Goal: Use online tool/utility: Utilize a website feature to perform a specific function

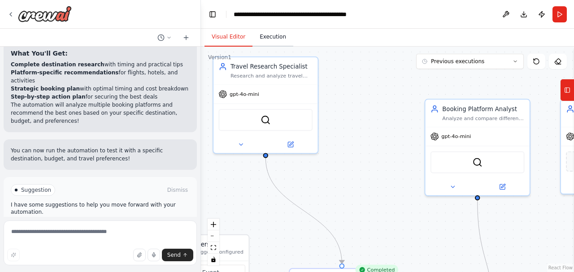
click at [272, 42] on button "Execution" at bounding box center [272, 37] width 41 height 19
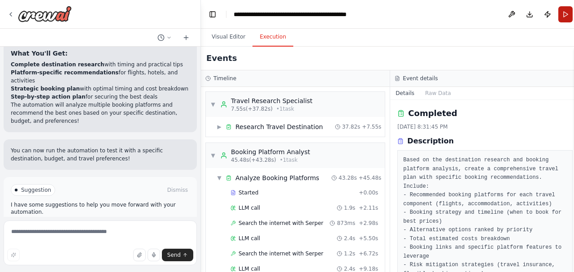
click at [560, 11] on button "Run" at bounding box center [565, 14] width 14 height 16
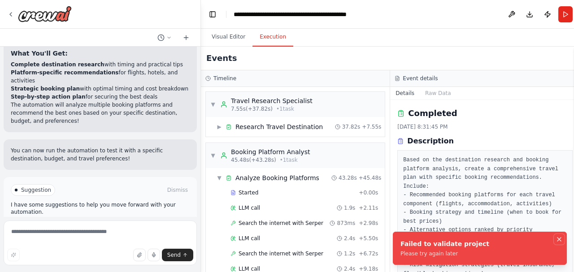
click at [559, 239] on icon "Notifications (F8)" at bounding box center [559, 240] width 4 height 4
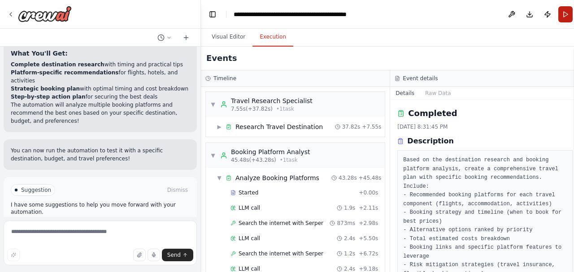
click at [558, 16] on button "Run" at bounding box center [565, 14] width 14 height 16
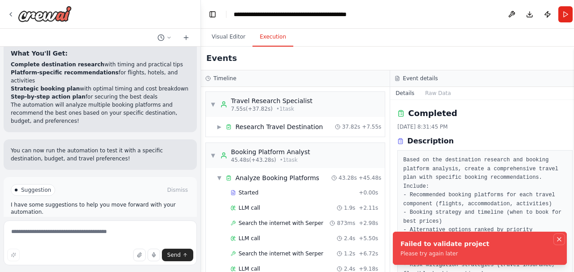
click at [559, 239] on icon "Notifications (F8)" at bounding box center [559, 240] width 4 height 4
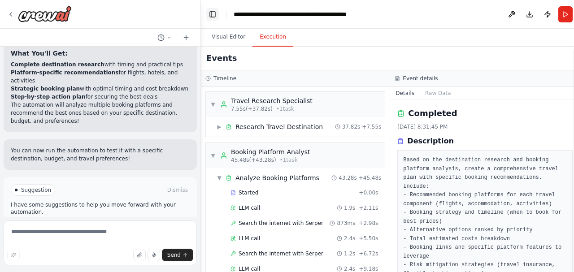
click at [208, 19] on button "Toggle Left Sidebar" at bounding box center [212, 14] width 13 height 13
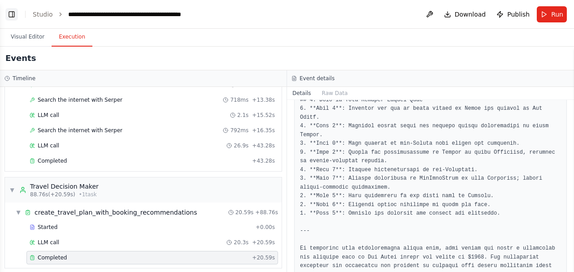
click at [13, 17] on button "Toggle Left Sidebar" at bounding box center [11, 14] width 13 height 13
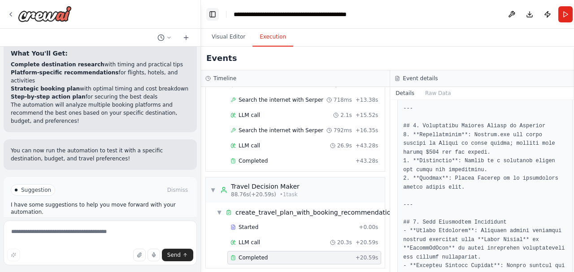
scroll to position [1177, 0]
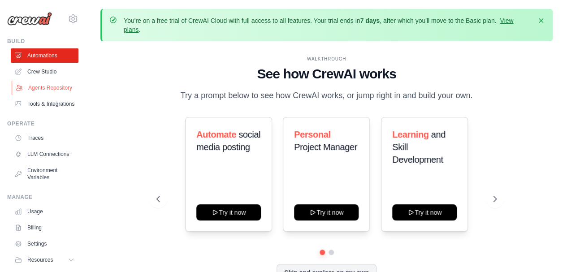
click at [38, 95] on link "Agents Repository" at bounding box center [46, 88] width 68 height 14
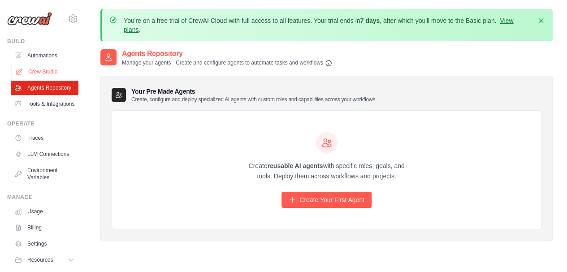
click at [50, 72] on link "Crew Studio" at bounding box center [46, 72] width 68 height 14
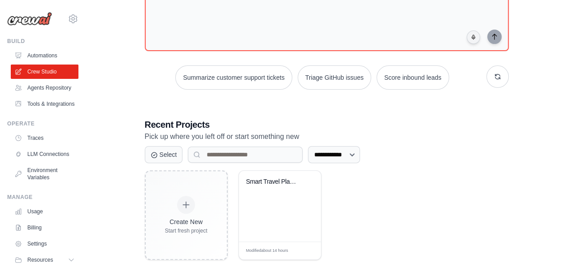
scroll to position [128, 0]
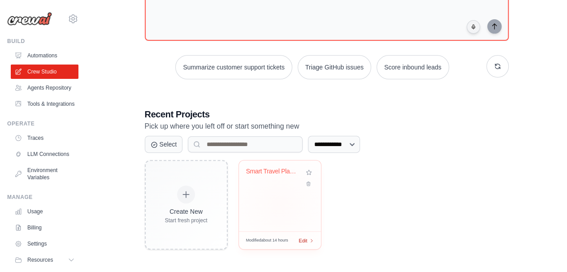
click at [303, 241] on span "Edit" at bounding box center [303, 241] width 9 height 8
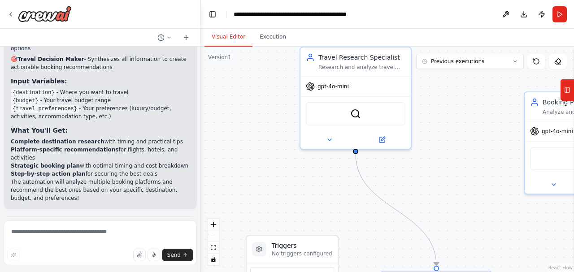
scroll to position [646, 0]
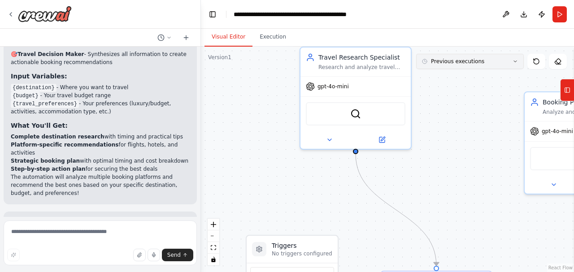
click at [514, 65] on button "Previous executions" at bounding box center [470, 61] width 108 height 15
click at [472, 143] on div ".deletable-edge-delete-btn { width: 20px; height: 20px; border: 0px solid #ffff…" at bounding box center [387, 160] width 373 height 226
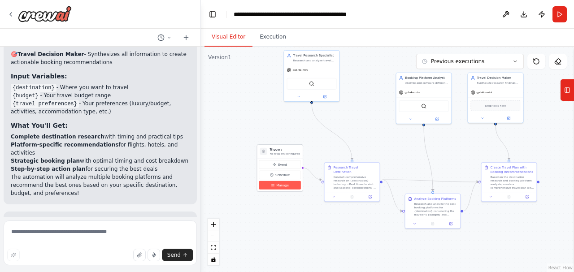
click at [281, 188] on button "Manage" at bounding box center [280, 185] width 42 height 9
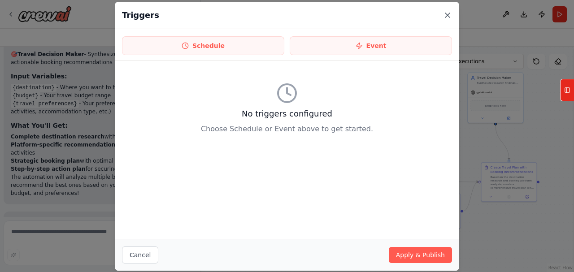
click at [447, 16] on icon at bounding box center [447, 15] width 9 height 9
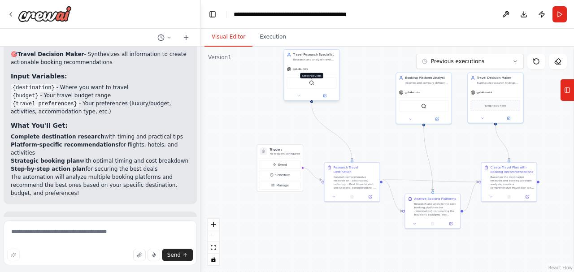
click at [311, 83] on img at bounding box center [311, 82] width 5 height 5
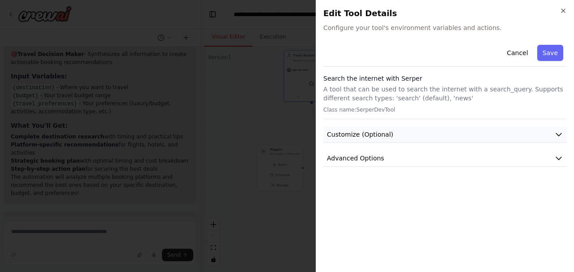
click at [559, 133] on icon "button" at bounding box center [558, 134] width 9 height 9
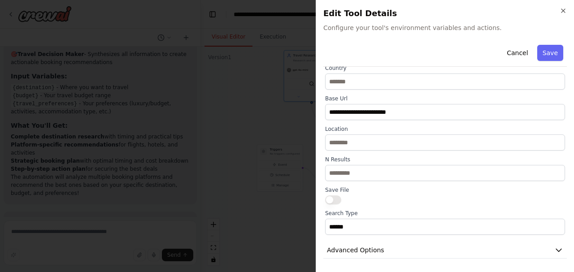
scroll to position [0, 0]
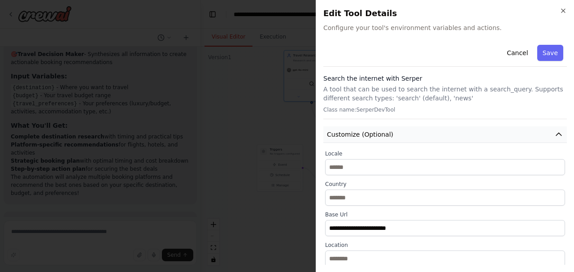
click at [549, 140] on button "Customize (Optional)" at bounding box center [444, 134] width 243 height 17
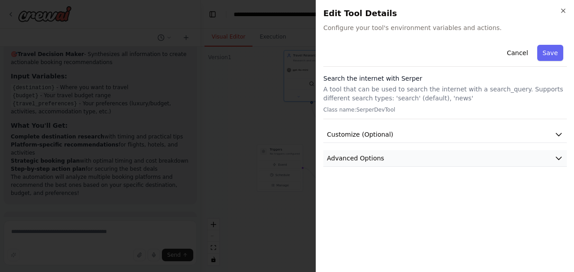
click at [559, 158] on icon "button" at bounding box center [558, 158] width 9 height 9
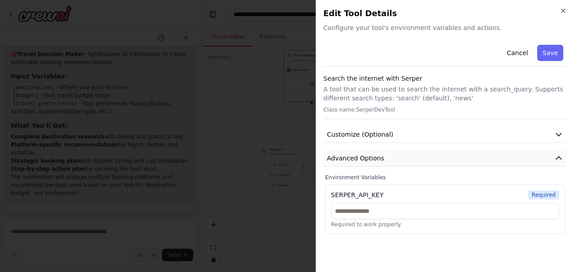
click at [559, 157] on icon "button" at bounding box center [558, 158] width 9 height 9
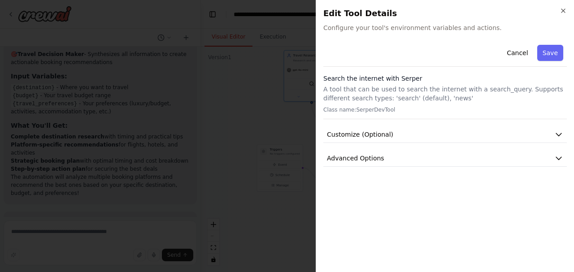
click at [567, 11] on div "Close Edit Tool Details Configure your tool's environment variables and actions…" at bounding box center [445, 136] width 258 height 272
click at [560, 14] on icon "button" at bounding box center [563, 10] width 7 height 7
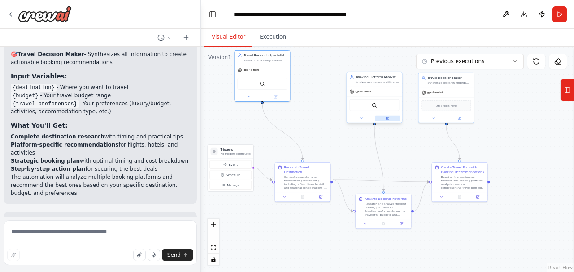
click at [389, 119] on button at bounding box center [388, 118] width 26 height 5
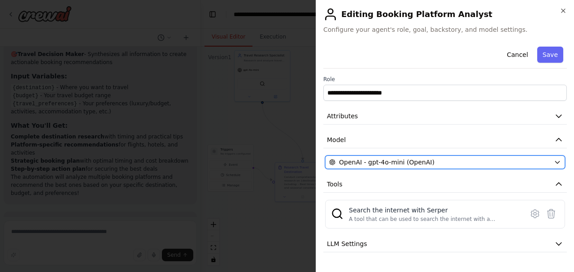
click at [554, 165] on icon "button" at bounding box center [557, 162] width 7 height 7
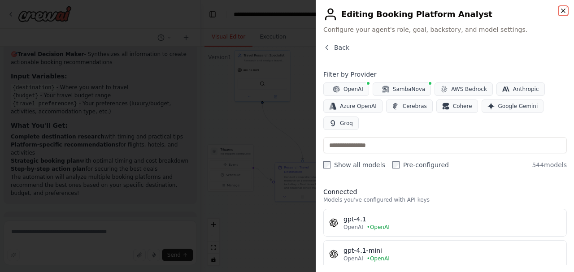
click at [565, 13] on icon "button" at bounding box center [563, 10] width 7 height 7
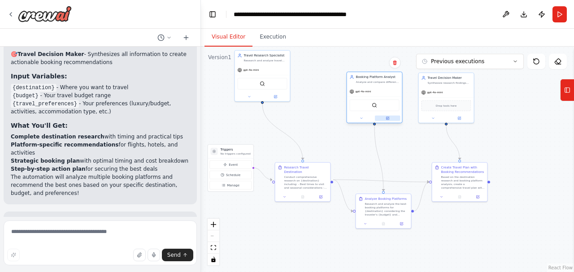
click at [388, 119] on icon at bounding box center [388, 118] width 2 height 2
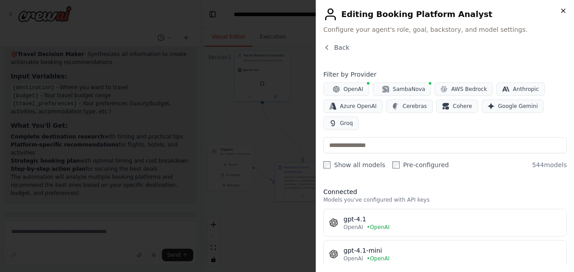
click at [566, 13] on icon "button" at bounding box center [563, 10] width 7 height 7
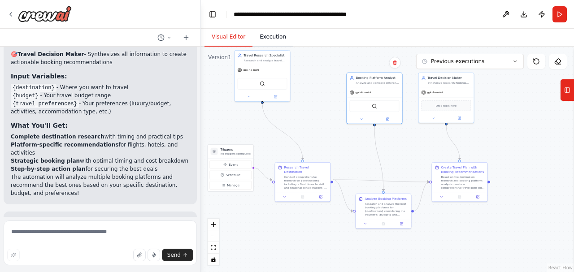
click at [270, 37] on button "Execution" at bounding box center [272, 37] width 41 height 19
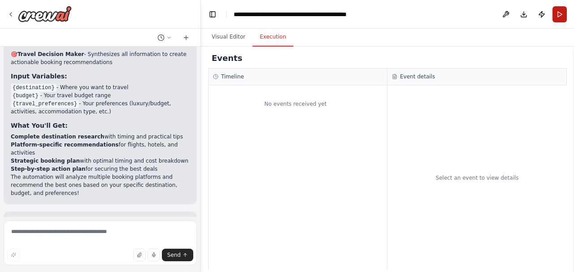
click at [562, 19] on button "Run" at bounding box center [559, 14] width 14 height 16
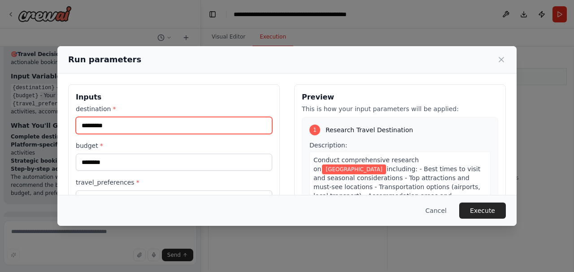
click at [198, 123] on input "*********" at bounding box center [174, 125] width 196 height 17
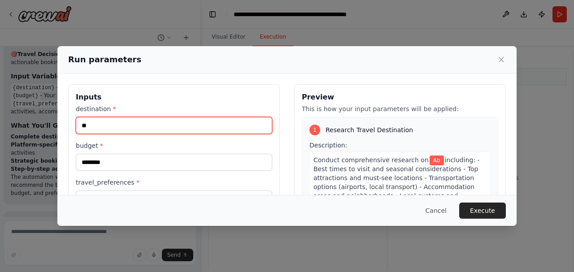
type input "*"
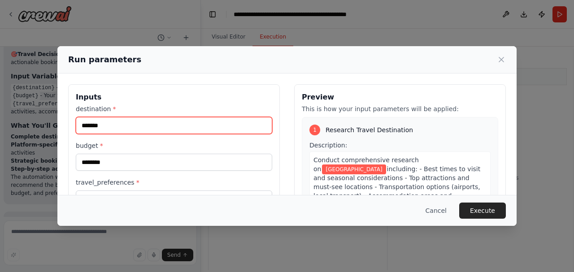
type input "*******"
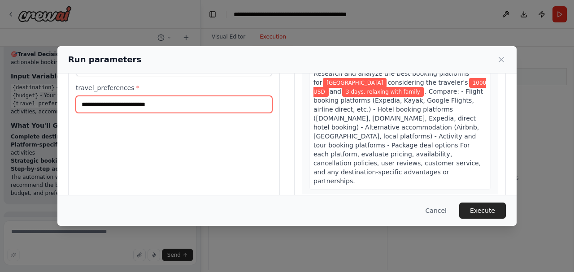
scroll to position [219, 0]
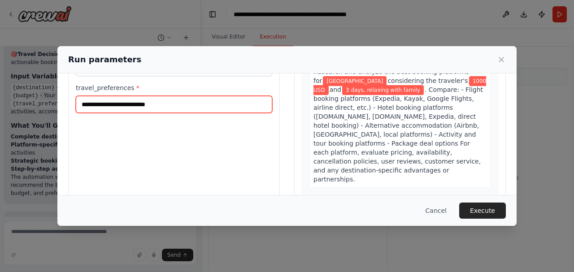
click at [174, 107] on input "**********" at bounding box center [174, 104] width 196 height 17
click at [200, 107] on input "**********" at bounding box center [174, 104] width 196 height 17
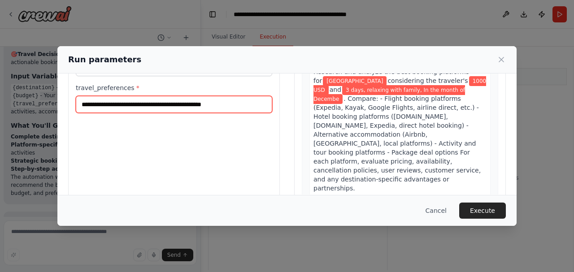
type input "**********"
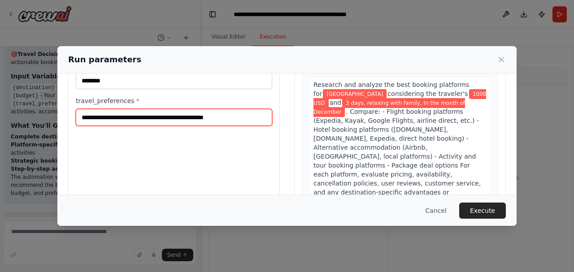
scroll to position [84, 0]
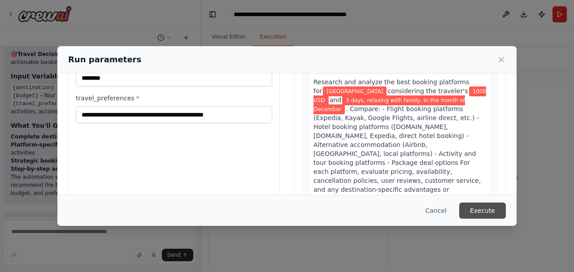
click at [481, 211] on button "Execute" at bounding box center [482, 211] width 47 height 16
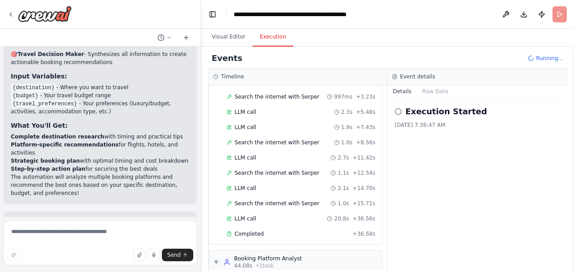
scroll to position [79, 0]
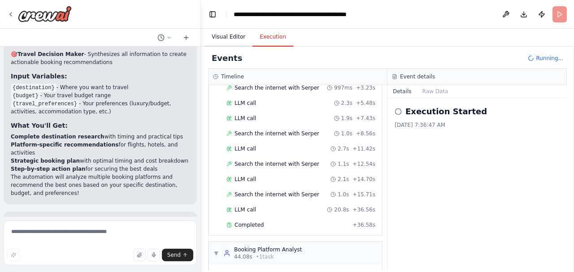
click at [229, 39] on button "Visual Editor" at bounding box center [228, 37] width 48 height 19
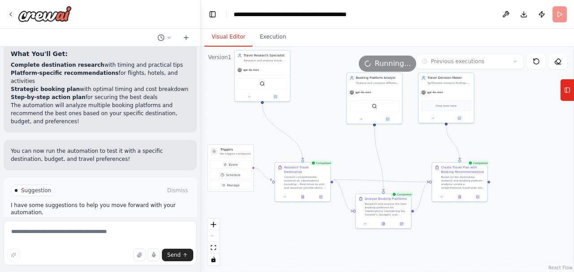
scroll to position [719, 0]
click at [276, 36] on button "Execution" at bounding box center [272, 37] width 41 height 19
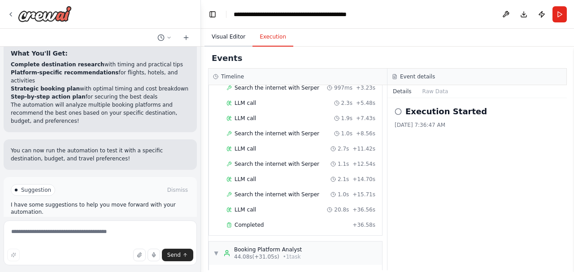
click at [226, 39] on button "Visual Editor" at bounding box center [228, 37] width 48 height 19
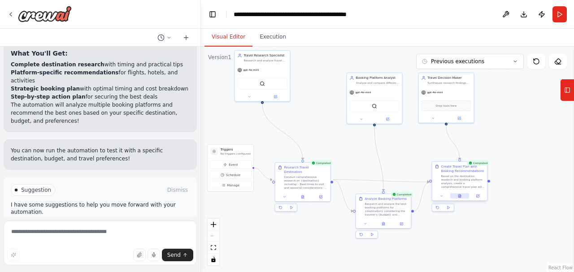
click at [457, 197] on button at bounding box center [459, 195] width 19 height 5
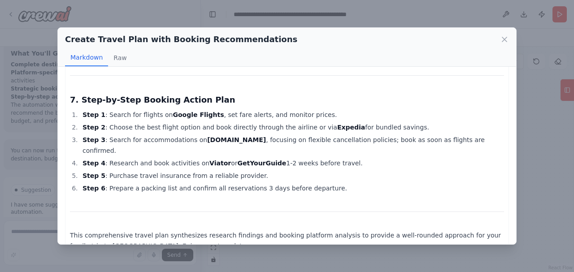
scroll to position [1048, 0]
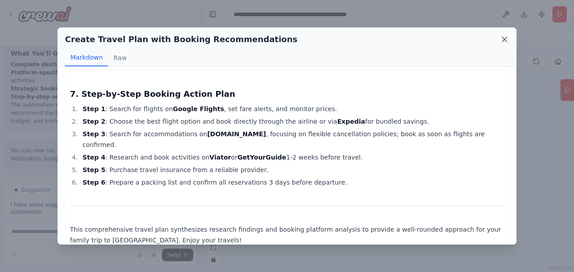
click at [504, 39] on icon at bounding box center [504, 39] width 4 height 4
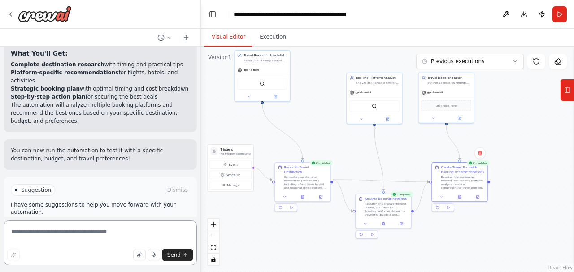
click at [29, 230] on textarea at bounding box center [100, 243] width 193 height 45
click at [139, 221] on button "Improve automation" at bounding box center [100, 228] width 179 height 14
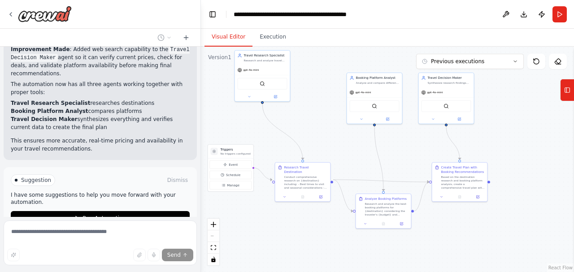
scroll to position [1077, 0]
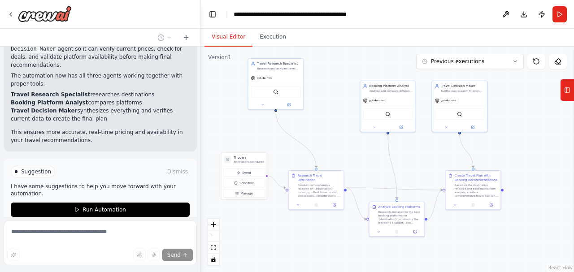
click at [185, 239] on button "Stop" at bounding box center [185, 245] width 20 height 13
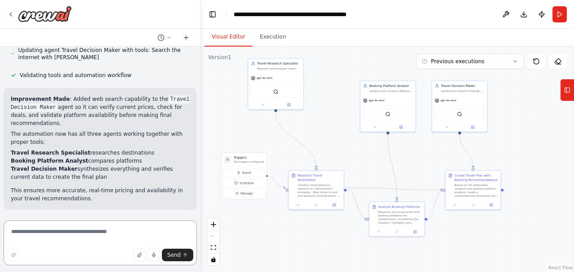
scroll to position [970, 0]
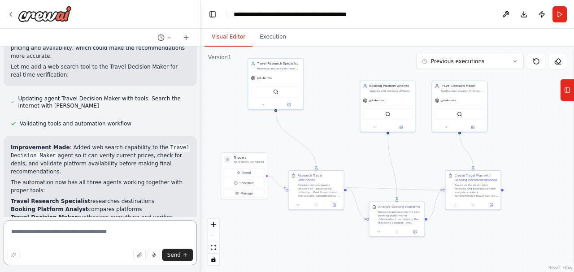
click at [109, 235] on textarea at bounding box center [100, 243] width 193 height 45
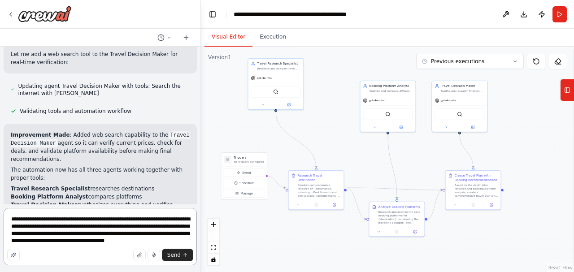
scroll to position [990, 0]
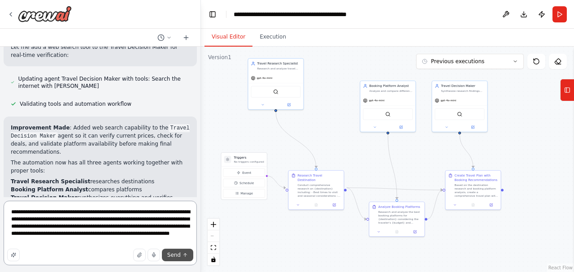
type textarea "**********"
click at [180, 255] on span "Send" at bounding box center [173, 255] width 13 height 7
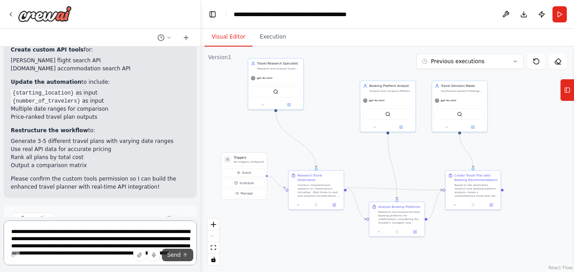
scroll to position [1483, 0]
